Goal: Task Accomplishment & Management: Manage account settings

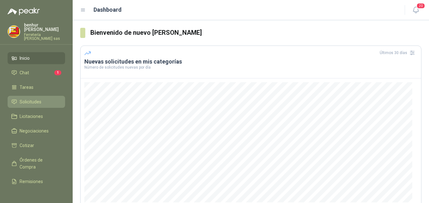
click at [33, 98] on span "Solicitudes" at bounding box center [31, 101] width 22 height 7
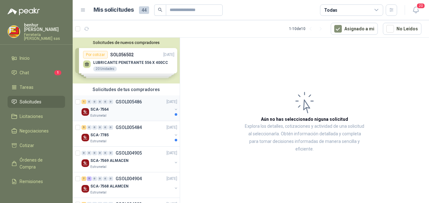
click at [128, 111] on div "SCA-7564" at bounding box center [131, 109] width 82 height 8
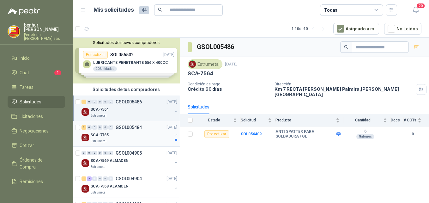
click at [126, 131] on div "SCA-7785" at bounding box center [131, 135] width 82 height 8
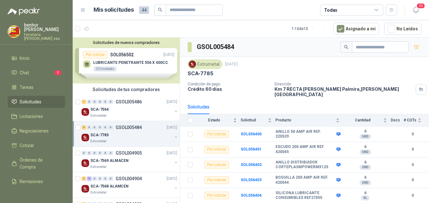
click at [126, 131] on div "SCA-7785" at bounding box center [131, 135] width 82 height 8
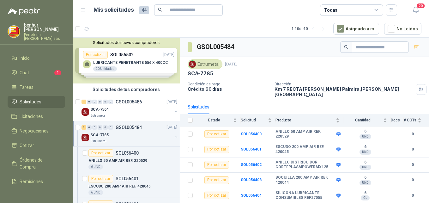
click at [126, 131] on div "SCA-7785" at bounding box center [131, 135] width 82 height 8
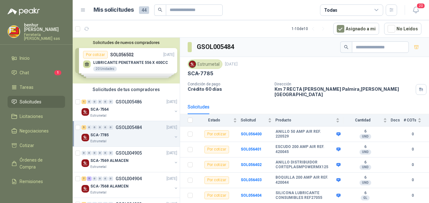
click at [127, 131] on div "5 0 0 0 0 0 GSOL005484 [DATE]" at bounding box center [129, 127] width 97 height 8
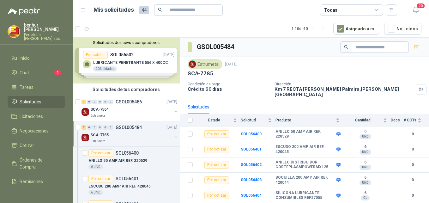
click at [127, 131] on div "5 0 0 0 0 0 GSOL005484 [DATE]" at bounding box center [129, 127] width 97 height 8
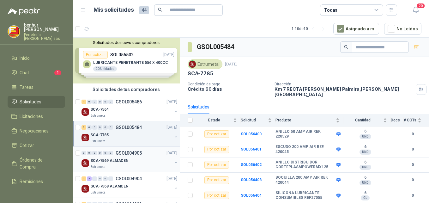
click at [136, 161] on div "SCA-7569 ALMACEN" at bounding box center [131, 161] width 82 height 8
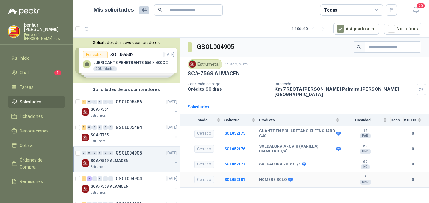
click at [207, 176] on div "Cerrado" at bounding box center [204, 179] width 20 height 8
click at [140, 135] on div "SCA-7785" at bounding box center [131, 135] width 82 height 8
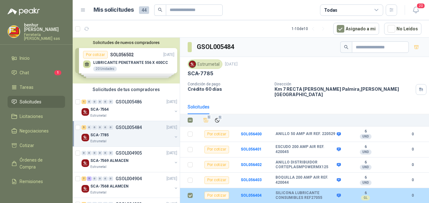
click at [215, 192] on div "Por cotizar" at bounding box center [216, 195] width 25 height 8
click at [249, 193] on b "SOL056404" at bounding box center [250, 195] width 21 height 4
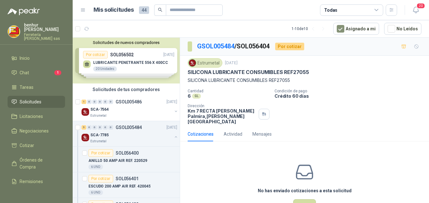
scroll to position [17, 0]
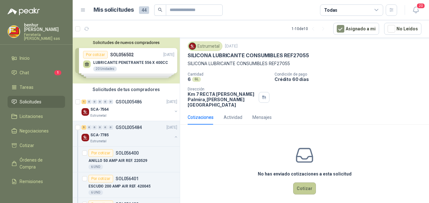
click at [299, 185] on button "Cotizar" at bounding box center [304, 188] width 23 height 12
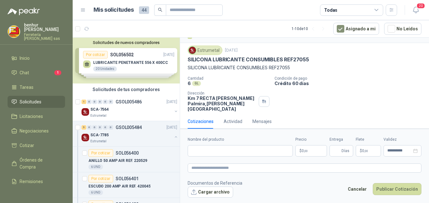
scroll to position [12, 0]
click at [206, 152] on input "Nombre del producto" at bounding box center [239, 150] width 105 height 11
drag, startPoint x: 237, startPoint y: 67, endPoint x: 187, endPoint y: 67, distance: 49.5
click at [187, 67] on div "Estrumetal [DATE] SILICONA LUBRICANTE CONSUMIBLES REF27055 SILICONA LUBRICANTE …" at bounding box center [304, 78] width 249 height 71
copy p "SILICONA LUBRICANTE"
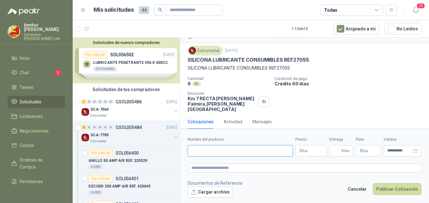
click at [201, 151] on input "Nombre del producto" at bounding box center [239, 150] width 105 height 11
paste input "**********"
type input "**********"
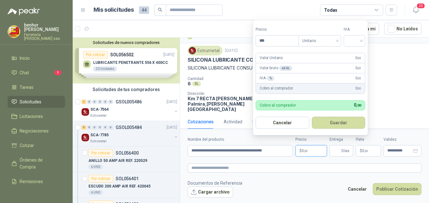
click at [309, 150] on p "$ 0 ,00" at bounding box center [311, 150] width 32 height 11
click at [339, 41] on div "Unitario" at bounding box center [319, 40] width 43 height 11
type input "********"
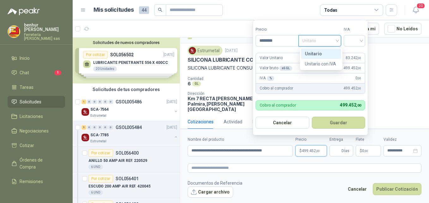
click at [318, 54] on div "Unitario" at bounding box center [321, 53] width 33 height 7
click at [365, 39] on div at bounding box center [353, 40] width 21 height 11
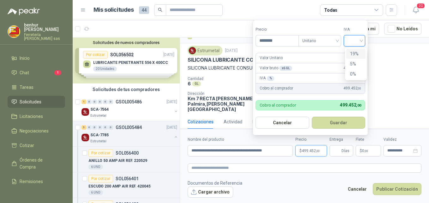
click at [354, 53] on div "19%" at bounding box center [356, 53] width 12 height 7
click at [339, 122] on button "Guardar" at bounding box center [339, 122] width 54 height 12
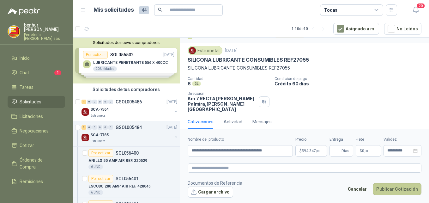
click at [398, 192] on button "Publicar Cotización" at bounding box center [396, 189] width 49 height 12
type input "*"
click at [403, 190] on button "Publicar Cotización" at bounding box center [396, 189] width 49 height 12
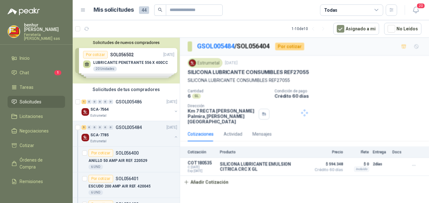
scroll to position [0, 0]
click at [131, 160] on p "ANILLO 50 AMP AIR REF. 220529" at bounding box center [117, 160] width 59 height 6
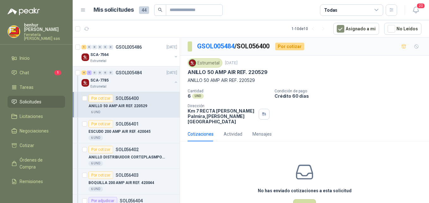
scroll to position [63, 0]
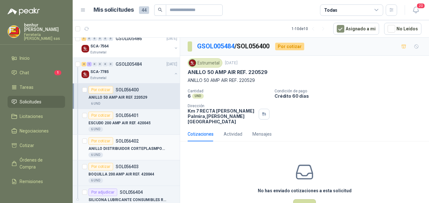
click at [140, 153] on div "6 UND" at bounding box center [132, 154] width 89 height 5
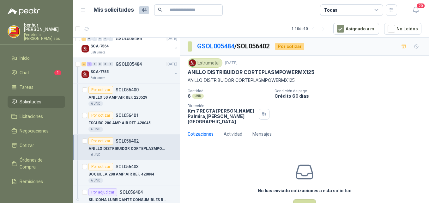
scroll to position [95, 0]
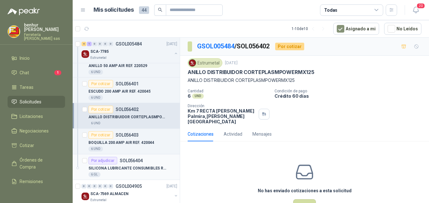
click at [144, 169] on p "SILICONA LUBRICANTE CONSUMIBLES REF27055" at bounding box center [127, 168] width 79 height 6
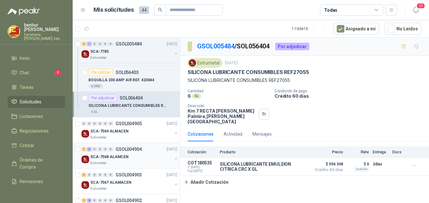
scroll to position [158, 0]
click at [134, 132] on div "SCA-7569 ALMACEN" at bounding box center [131, 131] width 82 height 8
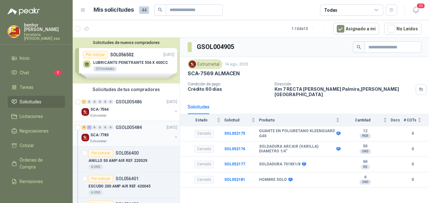
click at [136, 138] on div "SCA-7785" at bounding box center [131, 135] width 82 height 8
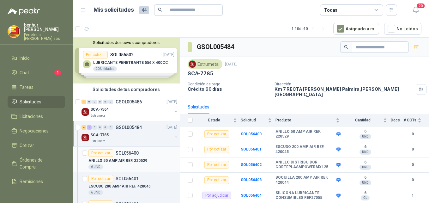
click at [139, 157] on div "ANILLO 50 AMP AIR REF. 220529" at bounding box center [132, 161] width 89 height 8
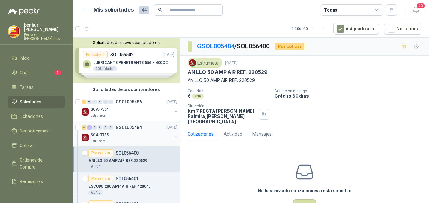
click at [133, 138] on div "SCA-7785 Estrumetal" at bounding box center [131, 137] width 82 height 13
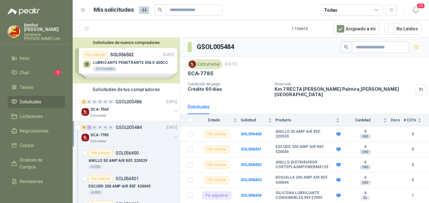
click at [133, 140] on div "Estrumetal" at bounding box center [131, 141] width 82 height 5
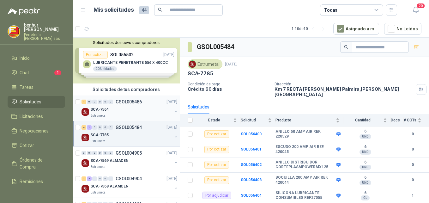
click at [123, 105] on div "1 0 0 0 0 0 GSOL005486 [DATE]" at bounding box center [129, 102] width 97 height 8
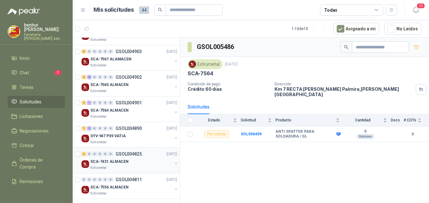
scroll to position [155, 0]
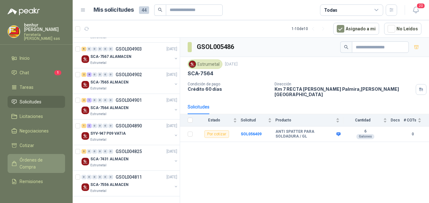
click at [38, 156] on span "Órdenes de Compra" at bounding box center [39, 163] width 39 height 14
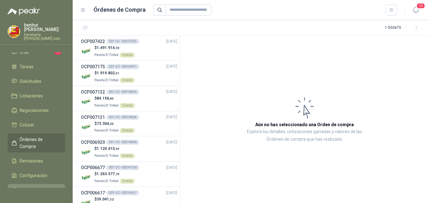
scroll to position [33, 0]
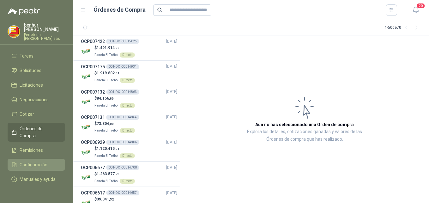
click at [41, 161] on span "Configuración" at bounding box center [34, 164] width 28 height 7
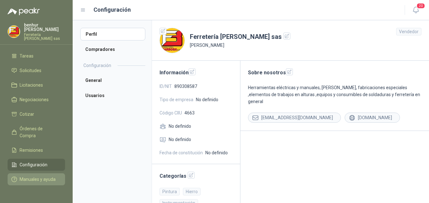
click at [44, 175] on span "Manuales y ayuda" at bounding box center [38, 178] width 36 height 7
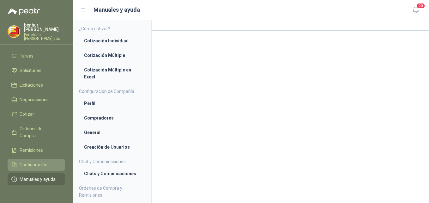
click at [43, 161] on span "Configuración" at bounding box center [34, 164] width 28 height 7
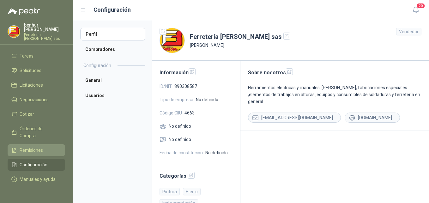
click at [43, 146] on li "Remisiones" at bounding box center [36, 149] width 50 height 7
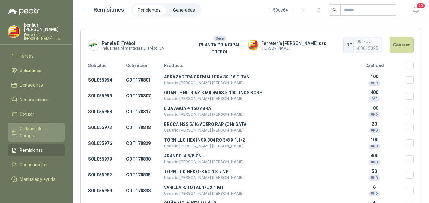
click at [48, 126] on span "Órdenes de Compra" at bounding box center [39, 132] width 39 height 14
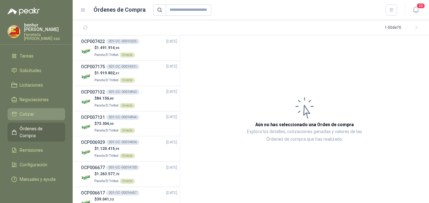
click at [40, 111] on link "Cotizar" at bounding box center [36, 114] width 57 height 12
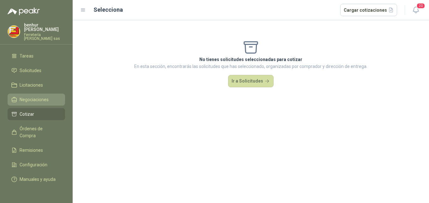
click at [39, 96] on link "Negociaciones" at bounding box center [36, 99] width 57 height 12
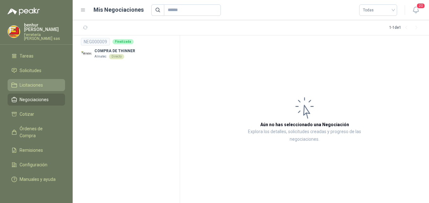
click at [41, 81] on link "Licitaciones" at bounding box center [36, 85] width 57 height 12
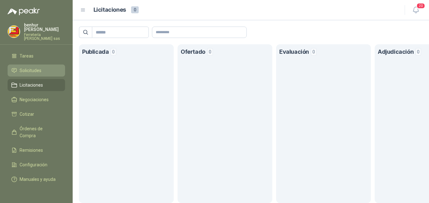
click at [40, 67] on span "Solicitudes" at bounding box center [31, 70] width 22 height 7
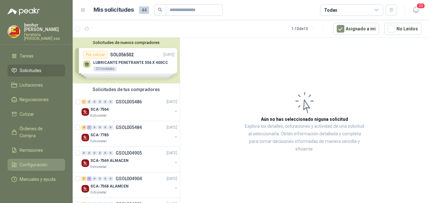
click at [46, 161] on span "Configuración" at bounding box center [34, 164] width 28 height 7
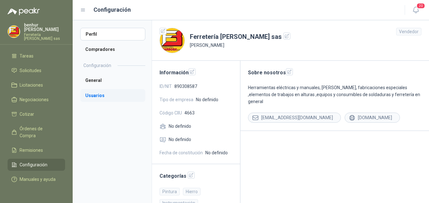
click at [102, 96] on li "Usuarios" at bounding box center [112, 95] width 65 height 13
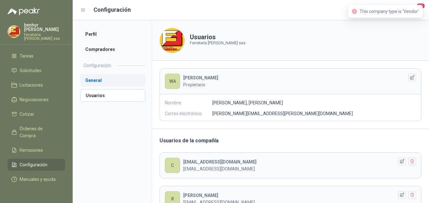
click at [105, 83] on li "General" at bounding box center [112, 80] width 65 height 13
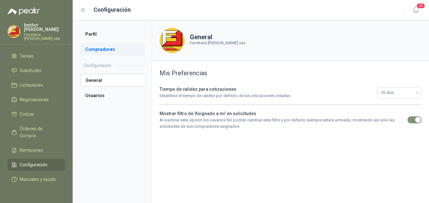
click at [107, 51] on li "Compradores" at bounding box center [112, 49] width 65 height 13
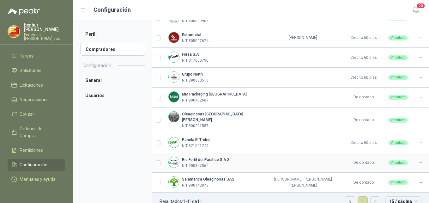
scroll to position [131, 0]
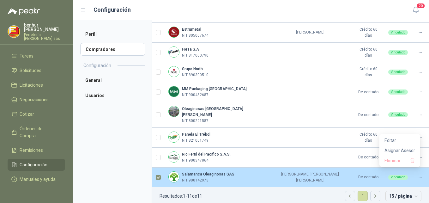
click at [418, 175] on icon at bounding box center [420, 177] width 5 height 5
click at [400, 151] on span "Asignar Asesor" at bounding box center [399, 150] width 31 height 7
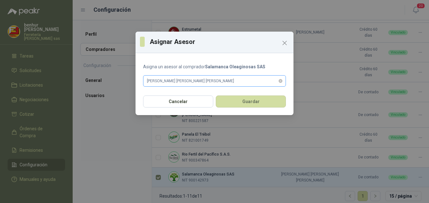
click at [208, 81] on span "[PERSON_NAME] [PERSON_NAME] [PERSON_NAME]" at bounding box center [214, 80] width 135 height 9
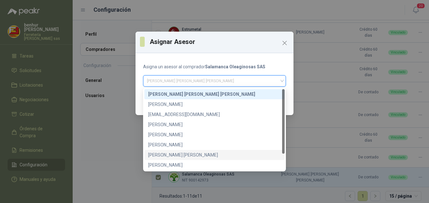
click at [182, 152] on div "[PERSON_NAME] [PERSON_NAME]" at bounding box center [214, 154] width 133 height 7
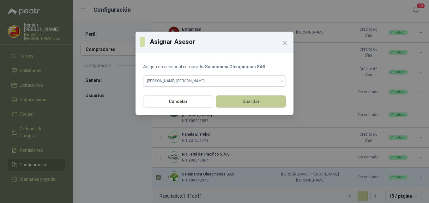
click at [245, 104] on button "Guardar" at bounding box center [251, 101] width 70 height 12
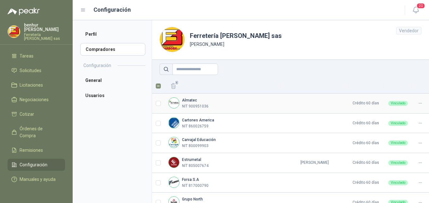
scroll to position [0, 0]
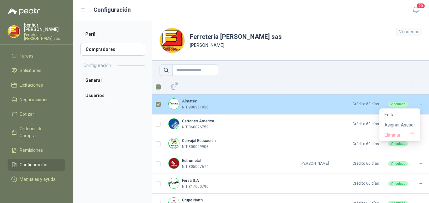
click at [418, 104] on icon at bounding box center [420, 104] width 5 height 5
click at [406, 125] on span "Asignar Asesor" at bounding box center [399, 124] width 31 height 7
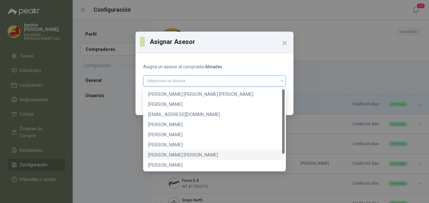
click at [282, 82] on div "Selecciona un Asesor" at bounding box center [214, 80] width 143 height 11
click at [190, 152] on div "[PERSON_NAME] [PERSON_NAME]" at bounding box center [214, 154] width 133 height 7
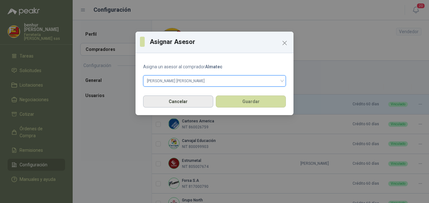
click at [194, 102] on button "Cancelar" at bounding box center [178, 101] width 70 height 12
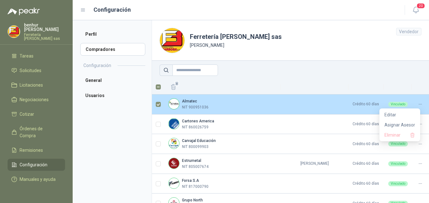
click at [417, 103] on div at bounding box center [420, 104] width 10 height 6
click at [404, 123] on span "Asignar Asesor" at bounding box center [399, 124] width 31 height 7
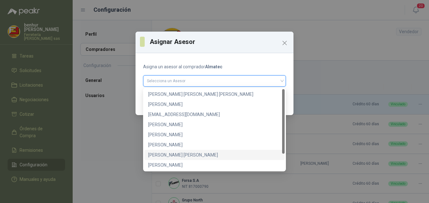
click at [281, 80] on input "search" at bounding box center [214, 79] width 135 height 9
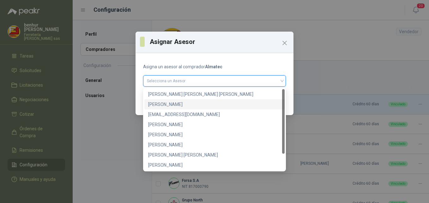
click at [178, 105] on div "[PERSON_NAME]" at bounding box center [214, 104] width 133 height 7
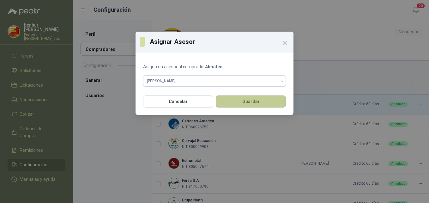
click at [220, 102] on button "Guardar" at bounding box center [251, 101] width 70 height 12
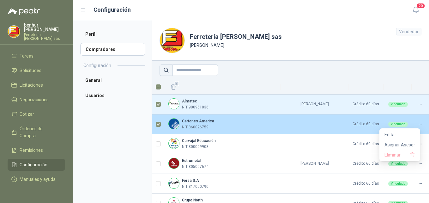
click at [418, 122] on icon at bounding box center [420, 124] width 5 height 5
click at [403, 141] on span "Asignar Asesor" at bounding box center [399, 144] width 31 height 7
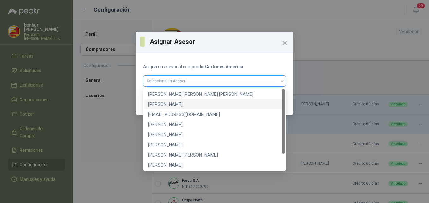
click at [284, 80] on div "Selecciona un Asesor" at bounding box center [214, 80] width 143 height 11
click at [175, 106] on div "[PERSON_NAME]" at bounding box center [214, 104] width 133 height 7
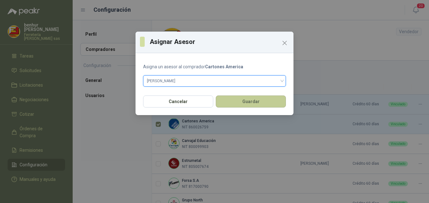
click at [231, 103] on button "Guardar" at bounding box center [251, 101] width 70 height 12
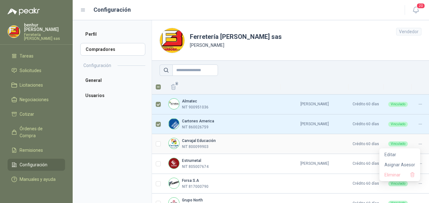
click at [418, 144] on icon at bounding box center [420, 143] width 5 height 5
click at [406, 164] on span "Asignar Asesor" at bounding box center [399, 164] width 31 height 7
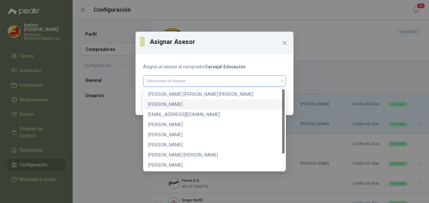
click at [282, 80] on div "Selecciona un Asesor" at bounding box center [214, 80] width 143 height 11
click at [167, 105] on div "[PERSON_NAME]" at bounding box center [214, 104] width 133 height 7
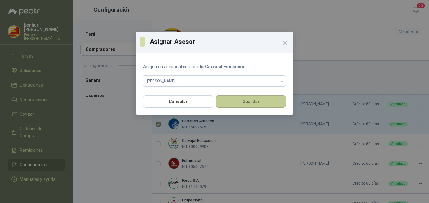
click at [233, 103] on button "Guardar" at bounding box center [251, 101] width 70 height 12
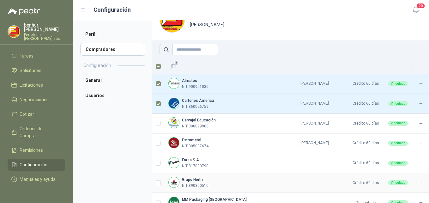
scroll to position [32, 0]
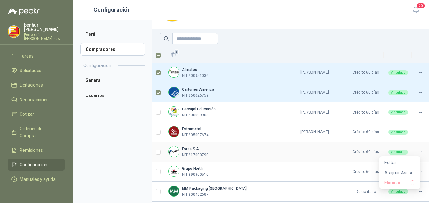
click at [418, 152] on icon at bounding box center [420, 151] width 5 height 5
click at [418, 150] on icon at bounding box center [420, 151] width 5 height 5
click at [408, 170] on span "Asignar Asesor" at bounding box center [399, 172] width 31 height 7
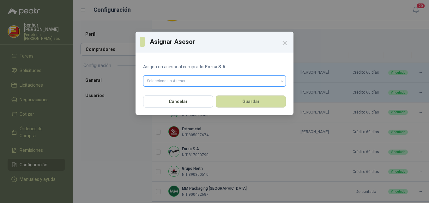
click at [282, 81] on div "Selecciona un Asesor" at bounding box center [214, 80] width 143 height 11
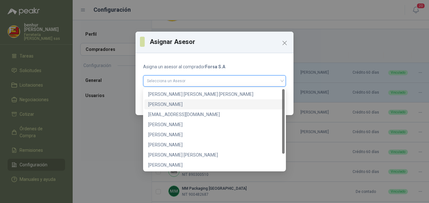
click at [183, 104] on div "[PERSON_NAME]" at bounding box center [214, 104] width 133 height 7
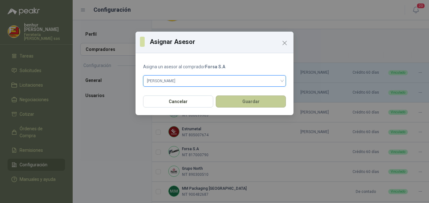
click at [231, 101] on button "Guardar" at bounding box center [251, 101] width 70 height 12
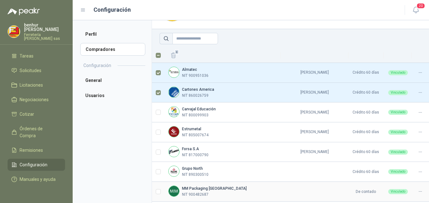
scroll to position [63, 0]
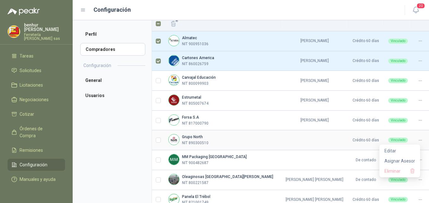
click at [418, 140] on icon at bounding box center [420, 140] width 5 height 5
click at [409, 159] on span "Asignar Asesor" at bounding box center [399, 160] width 31 height 7
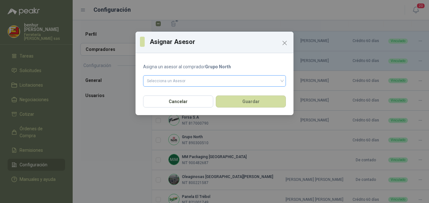
click at [282, 80] on div "Selecciona un Asesor" at bounding box center [214, 80] width 143 height 11
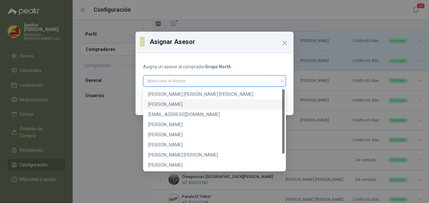
click at [198, 105] on div "[PERSON_NAME]" at bounding box center [214, 104] width 133 height 7
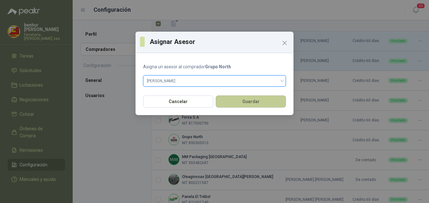
click at [234, 99] on button "Guardar" at bounding box center [251, 101] width 70 height 12
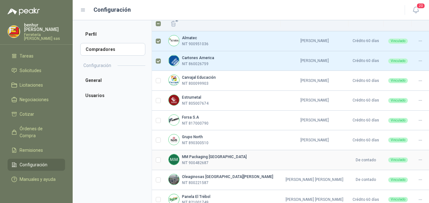
click at [418, 161] on icon at bounding box center [420, 159] width 5 height 5
click at [409, 179] on span "Asignar Asesor" at bounding box center [399, 180] width 31 height 7
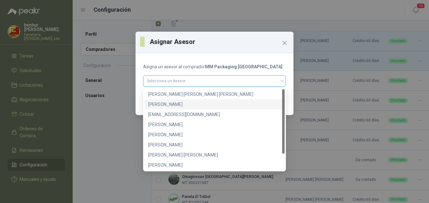
click at [282, 81] on div "Selecciona un Asesor" at bounding box center [214, 80] width 143 height 11
click at [187, 103] on div "[PERSON_NAME]" at bounding box center [214, 104] width 133 height 7
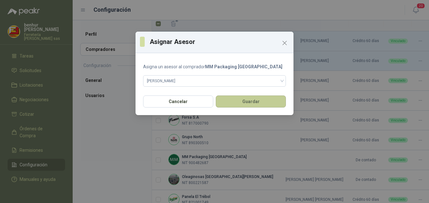
click at [232, 100] on button "Guardar" at bounding box center [251, 101] width 70 height 12
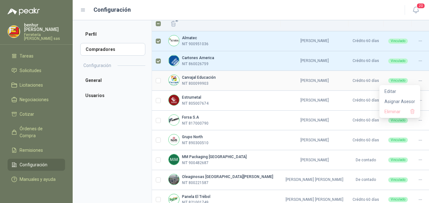
click at [418, 80] on icon at bounding box center [420, 80] width 5 height 5
click at [401, 103] on span "Asignar Asesor" at bounding box center [399, 101] width 31 height 7
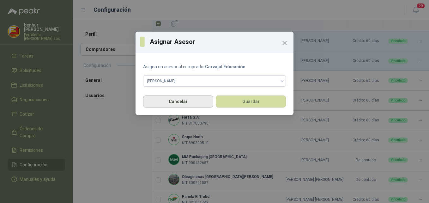
click at [199, 103] on button "Cancelar" at bounding box center [178, 101] width 70 height 12
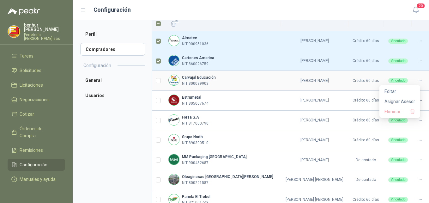
click at [418, 81] on icon at bounding box center [420, 80] width 5 height 5
click at [395, 90] on span "Editar" at bounding box center [399, 91] width 31 height 7
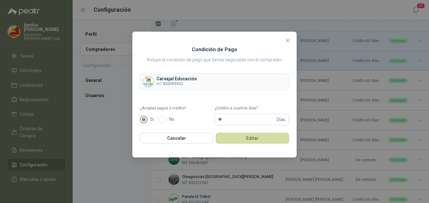
click at [287, 42] on icon "close" at bounding box center [287, 40] width 5 height 5
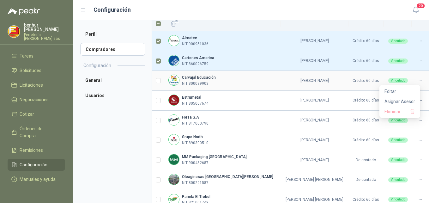
click at [418, 80] on icon at bounding box center [420, 80] width 5 height 5
click at [396, 110] on span "Eliminar" at bounding box center [396, 111] width 25 height 7
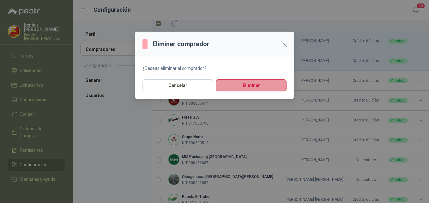
click at [266, 88] on button "Eliminar" at bounding box center [251, 85] width 71 height 12
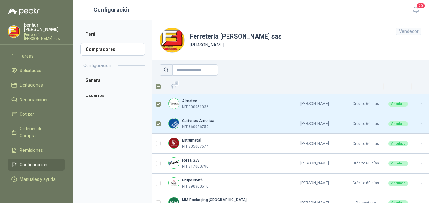
scroll to position [0, 0]
click at [175, 86] on span "3" at bounding box center [177, 83] width 4 height 5
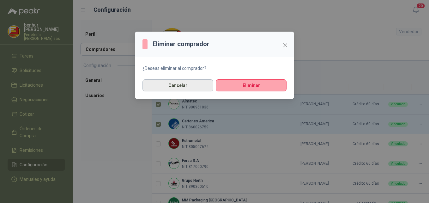
click at [174, 86] on button "Cancelar" at bounding box center [177, 85] width 71 height 12
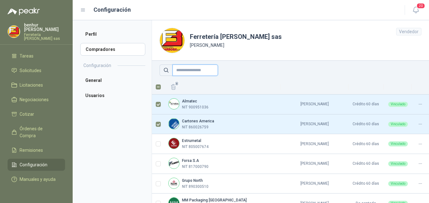
click at [182, 71] on input "text" at bounding box center [194, 69] width 45 height 11
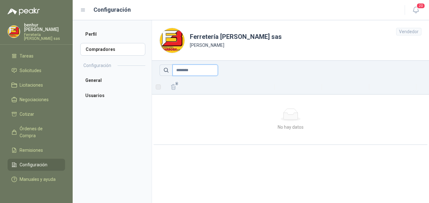
type input "********"
click at [166, 72] on icon at bounding box center [166, 70] width 6 height 6
click at [172, 85] on icon "button" at bounding box center [173, 87] width 6 height 6
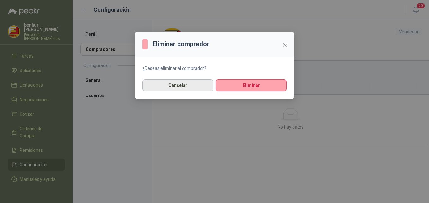
click at [203, 84] on button "Cancelar" at bounding box center [177, 85] width 71 height 12
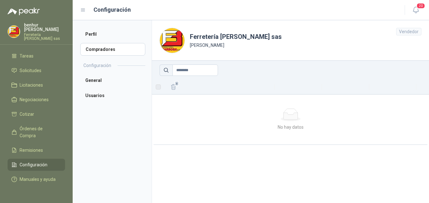
click at [163, 68] on icon at bounding box center [166, 70] width 6 height 6
click at [164, 69] on icon at bounding box center [166, 70] width 4 height 4
click at [175, 86] on icon "button" at bounding box center [173, 87] width 6 height 6
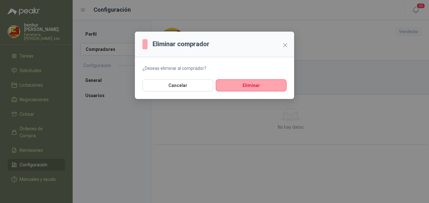
click at [282, 46] on span "Close" at bounding box center [285, 45] width 10 height 5
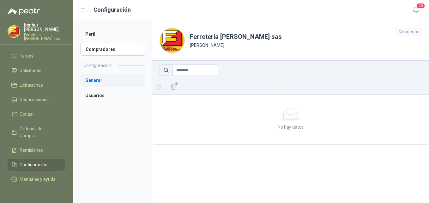
click at [112, 81] on li "General" at bounding box center [112, 80] width 65 height 13
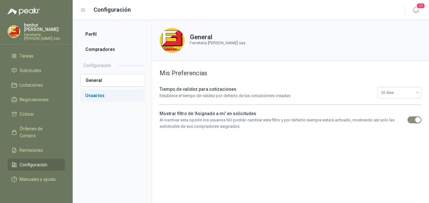
click at [105, 96] on li "Usuarios" at bounding box center [112, 95] width 65 height 13
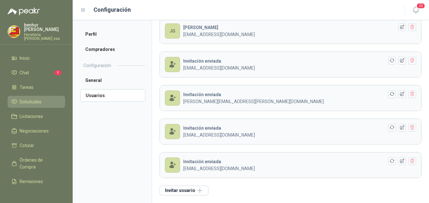
click at [41, 98] on span "Solicitudes" at bounding box center [31, 101] width 22 height 7
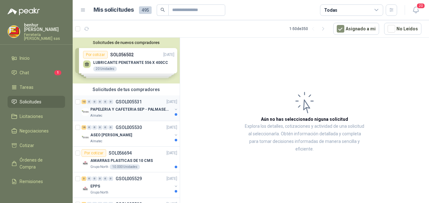
click at [129, 113] on div "Almatec" at bounding box center [131, 115] width 82 height 5
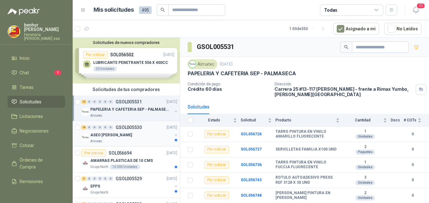
click at [138, 135] on div "ASEO [PERSON_NAME]" at bounding box center [131, 135] width 82 height 8
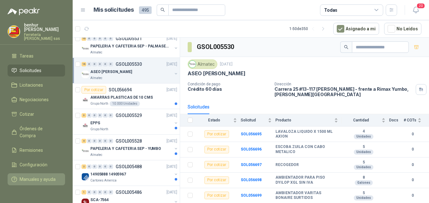
scroll to position [33, 0]
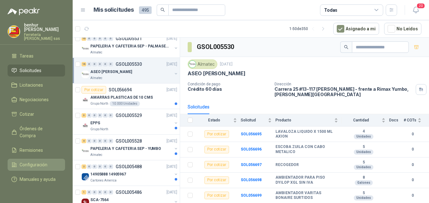
click at [37, 161] on span "Configuración" at bounding box center [34, 164] width 28 height 7
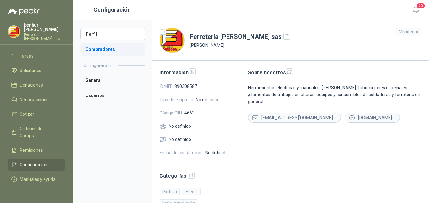
click at [100, 50] on li "Compradores" at bounding box center [112, 49] width 65 height 13
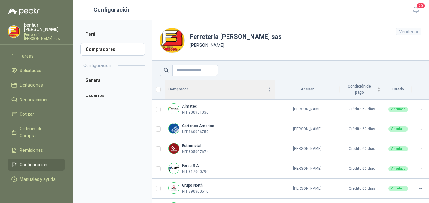
click at [240, 88] on div "Comprador" at bounding box center [219, 89] width 103 height 6
click at [239, 86] on div "Comprador" at bounding box center [219, 89] width 103 height 6
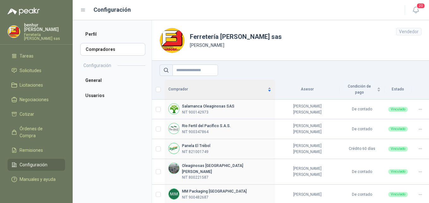
click at [240, 88] on div "Comprador" at bounding box center [219, 89] width 103 height 6
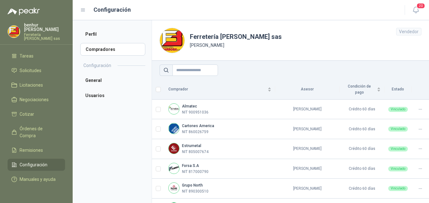
click at [386, 86] on th "Estado" at bounding box center [397, 90] width 27 height 20
click at [288, 89] on th "Asesor" at bounding box center [307, 90] width 64 height 20
click at [408, 32] on div "Vendedor" at bounding box center [408, 32] width 25 height 8
click at [97, 95] on li "Usuarios" at bounding box center [112, 95] width 65 height 13
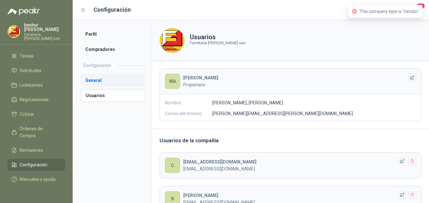
click at [104, 81] on li "General" at bounding box center [112, 80] width 65 height 13
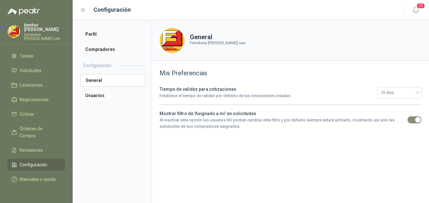
click at [109, 65] on h2 "Configuración" at bounding box center [97, 65] width 28 height 7
click at [105, 50] on li "Compradores" at bounding box center [112, 49] width 65 height 13
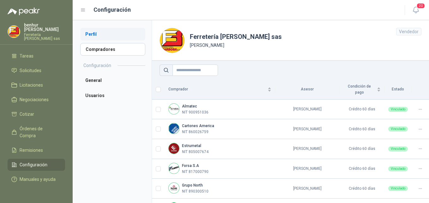
click at [99, 31] on li "Perfil" at bounding box center [112, 34] width 65 height 13
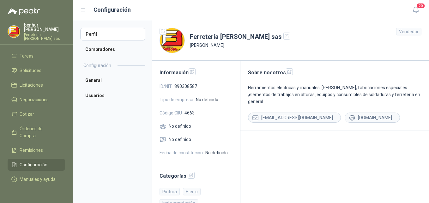
click at [110, 66] on h2 "Configuración" at bounding box center [97, 65] width 28 height 7
click at [102, 39] on li "Perfil" at bounding box center [112, 34] width 65 height 13
click at [102, 82] on li "General" at bounding box center [112, 80] width 65 height 13
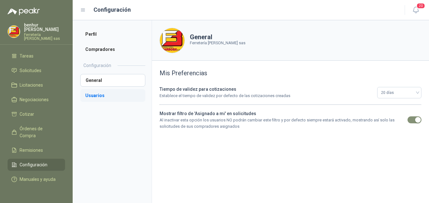
click at [109, 96] on li "Usuarios" at bounding box center [112, 95] width 65 height 13
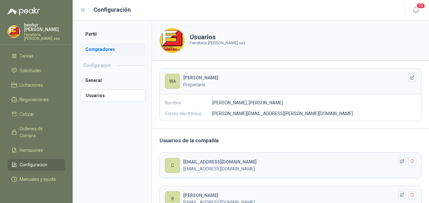
click at [110, 51] on li "Compradores" at bounding box center [112, 49] width 65 height 13
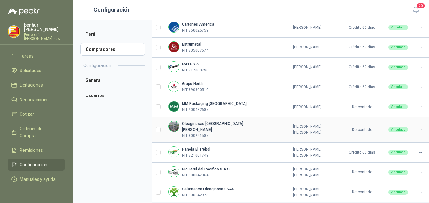
scroll to position [111, 0]
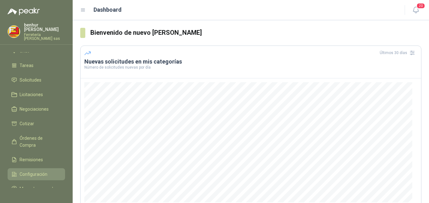
scroll to position [33, 0]
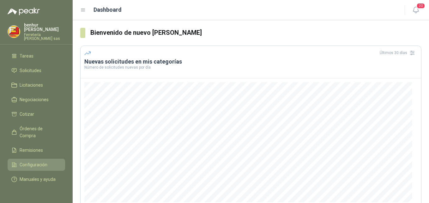
click at [36, 161] on span "Configuración" at bounding box center [34, 164] width 28 height 7
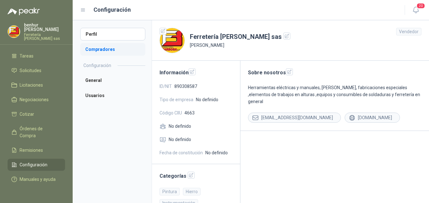
click at [117, 52] on li "Compradores" at bounding box center [112, 49] width 65 height 13
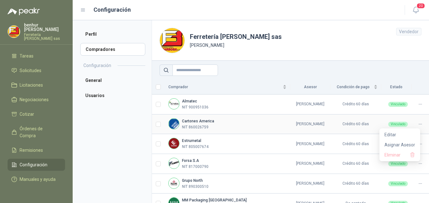
click at [418, 125] on icon at bounding box center [420, 124] width 5 height 5
click at [397, 143] on span "Asignar Asesor" at bounding box center [399, 144] width 31 height 7
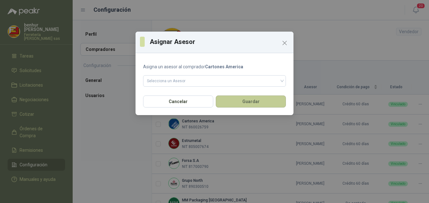
click at [266, 101] on button "Guardar" at bounding box center [251, 101] width 70 height 12
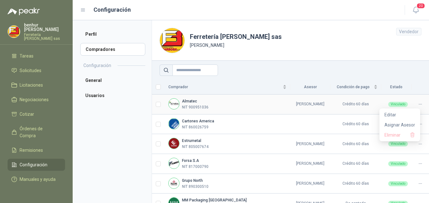
click at [418, 104] on icon at bounding box center [420, 104] width 5 height 5
click at [407, 123] on span "Asignar Asesor" at bounding box center [399, 124] width 31 height 7
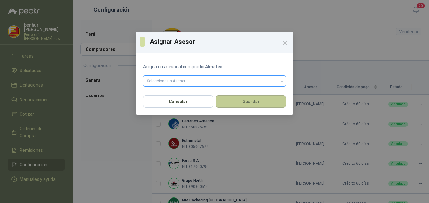
click at [261, 103] on button "Guardar" at bounding box center [251, 101] width 70 height 12
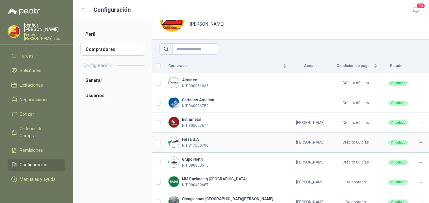
scroll to position [32, 0]
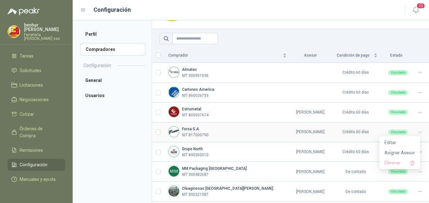
click at [418, 132] on icon at bounding box center [420, 131] width 5 height 5
click at [411, 152] on span "Asignar Asesor" at bounding box center [399, 152] width 31 height 7
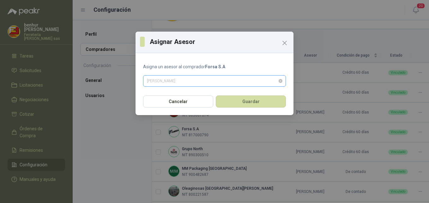
click at [283, 82] on div "[PERSON_NAME]" at bounding box center [214, 80] width 143 height 11
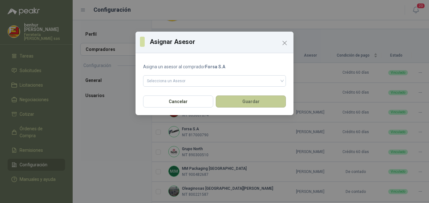
click at [271, 99] on button "Guardar" at bounding box center [251, 101] width 70 height 12
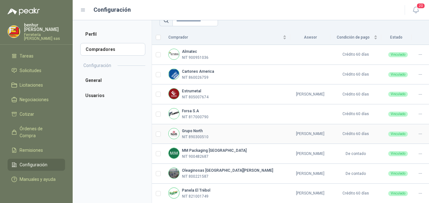
scroll to position [63, 0]
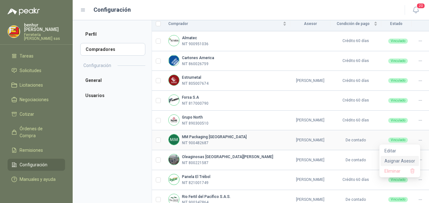
click at [412, 158] on span "Asignar Asesor" at bounding box center [399, 160] width 31 height 7
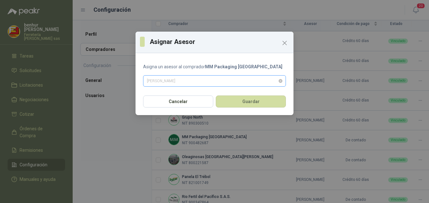
click at [284, 80] on div "[PERSON_NAME]" at bounding box center [214, 80] width 143 height 11
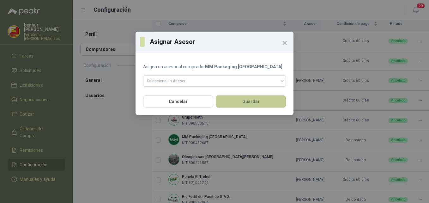
click at [270, 104] on button "Guardar" at bounding box center [251, 101] width 70 height 12
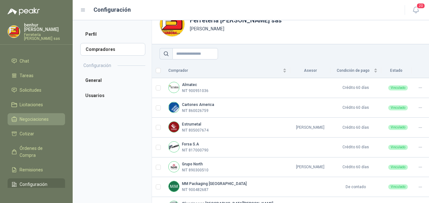
scroll to position [2, 0]
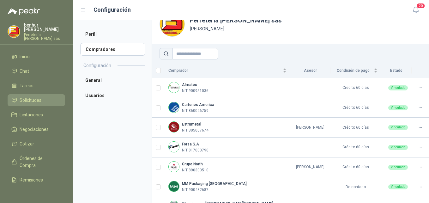
click at [39, 97] on span "Solicitudes" at bounding box center [31, 100] width 22 height 7
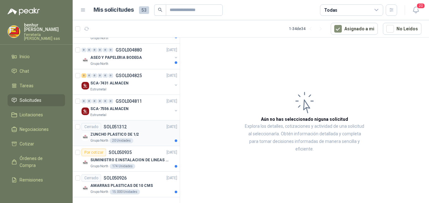
scroll to position [768, 0]
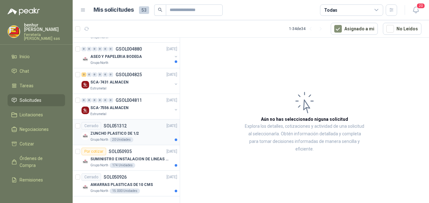
click at [125, 135] on p "ZUNCHO PLASTICO DE 1/2" at bounding box center [114, 133] width 48 height 6
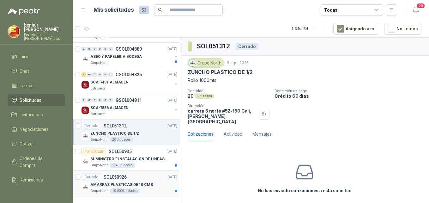
click at [147, 179] on div "Cerrado SOL050926 01/08/25" at bounding box center [129, 177] width 96 height 8
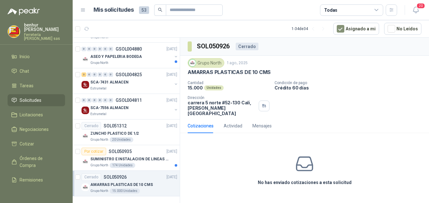
click at [300, 166] on icon at bounding box center [304, 164] width 20 height 20
click at [290, 181] on div "No has enviado cotizaciones a esta solicitud" at bounding box center [304, 169] width 249 height 63
click at [141, 158] on p "SUMINISTRO E INSTALACION DE LINEAS DE VIDA" at bounding box center [129, 159] width 79 height 6
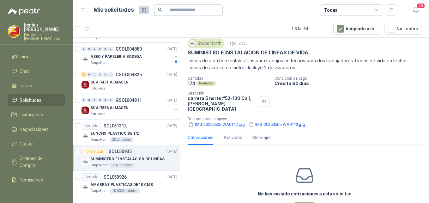
scroll to position [39, 0]
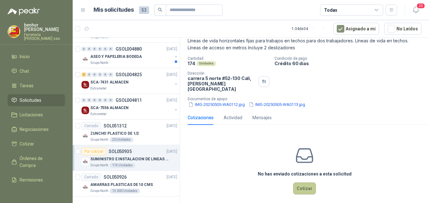
click at [304, 182] on button "Cotizar" at bounding box center [304, 188] width 23 height 12
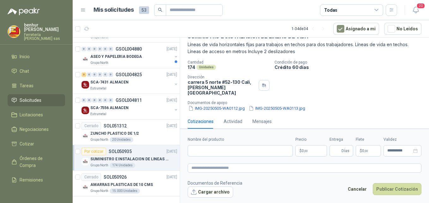
scroll to position [35, 0]
click at [204, 105] on button "IMG-20250505-WA0112.jpg" at bounding box center [216, 108] width 58 height 7
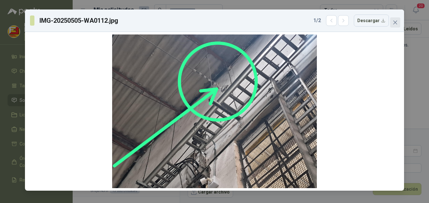
click at [393, 22] on icon "close" at bounding box center [394, 22] width 5 height 5
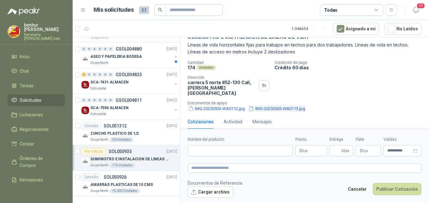
click at [286, 105] on button "IMG-20250505-WA0113.jpg" at bounding box center [277, 108] width 58 height 7
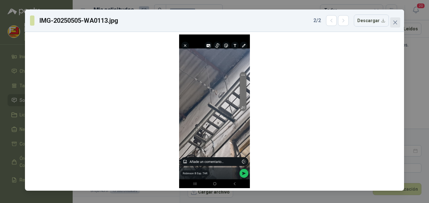
click at [393, 25] on button "Close" at bounding box center [395, 22] width 10 height 10
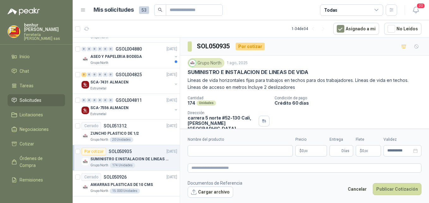
scroll to position [737, 0]
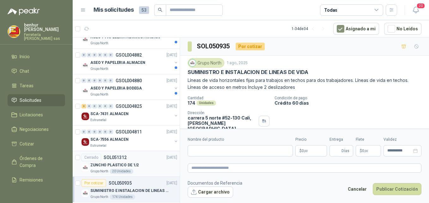
click at [141, 168] on div "ZUNCHO PLASTICO DE 1/2" at bounding box center [133, 165] width 87 height 8
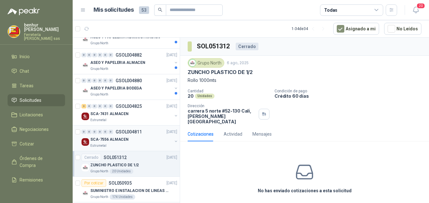
click at [135, 139] on div "SCA-7556 ALMACEN" at bounding box center [131, 139] width 82 height 8
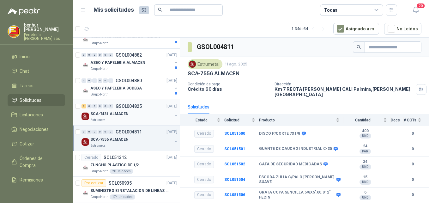
click at [144, 118] on div "Estrumetal" at bounding box center [131, 119] width 82 height 5
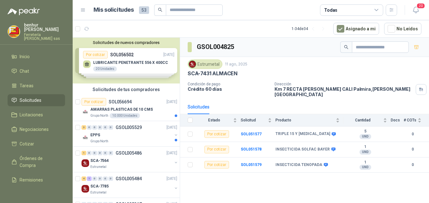
click at [129, 59] on div "Solicitudes de nuevos compradores Por cotizar SOL056502 17/09/25 LUBRICANTE PEN…" at bounding box center [126, 61] width 107 height 46
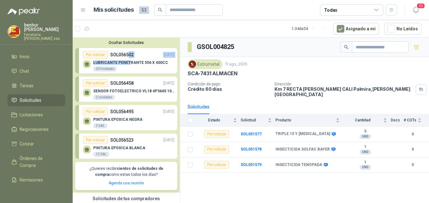
drag, startPoint x: 129, startPoint y: 59, endPoint x: 128, endPoint y: 64, distance: 5.5
click at [128, 64] on p "LUBRICANTE PENETRANTE 556 X 400CC" at bounding box center [130, 62] width 75 height 4
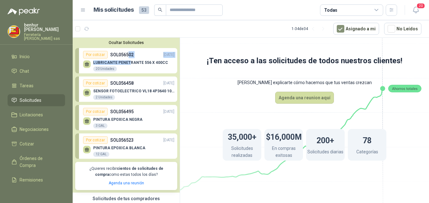
click at [126, 147] on p "PINTURA EPOXICA BLANCA" at bounding box center [119, 147] width 52 height 4
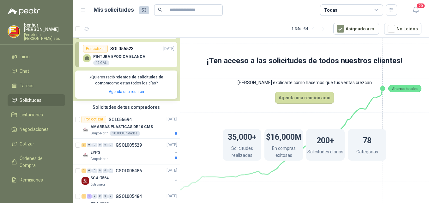
scroll to position [95, 0]
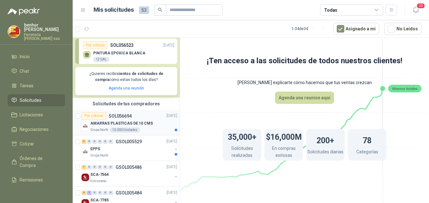
click at [125, 124] on p "AMARRAS PLASTICAS DE 10 CMS" at bounding box center [121, 123] width 62 height 6
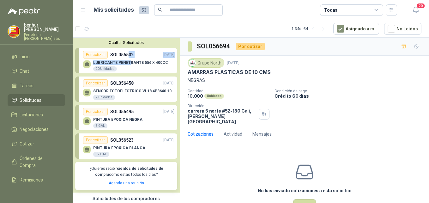
scroll to position [95, 0]
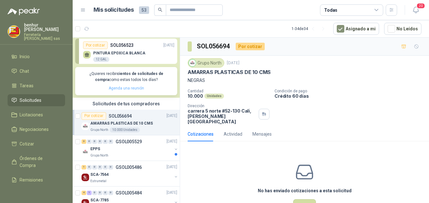
click at [131, 88] on link "Agenda una reunión" at bounding box center [126, 88] width 35 height 4
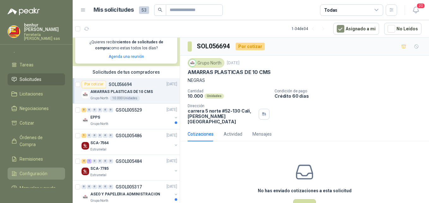
scroll to position [33, 0]
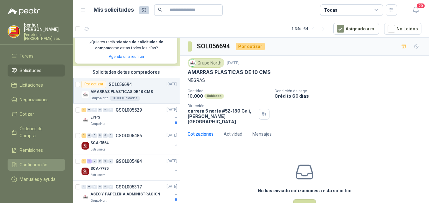
click at [37, 161] on span "Configuración" at bounding box center [34, 164] width 28 height 7
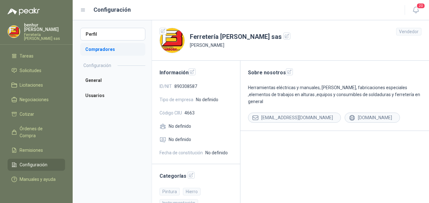
click at [109, 51] on li "Compradores" at bounding box center [112, 49] width 65 height 13
